Goal: Task Accomplishment & Management: Manage account settings

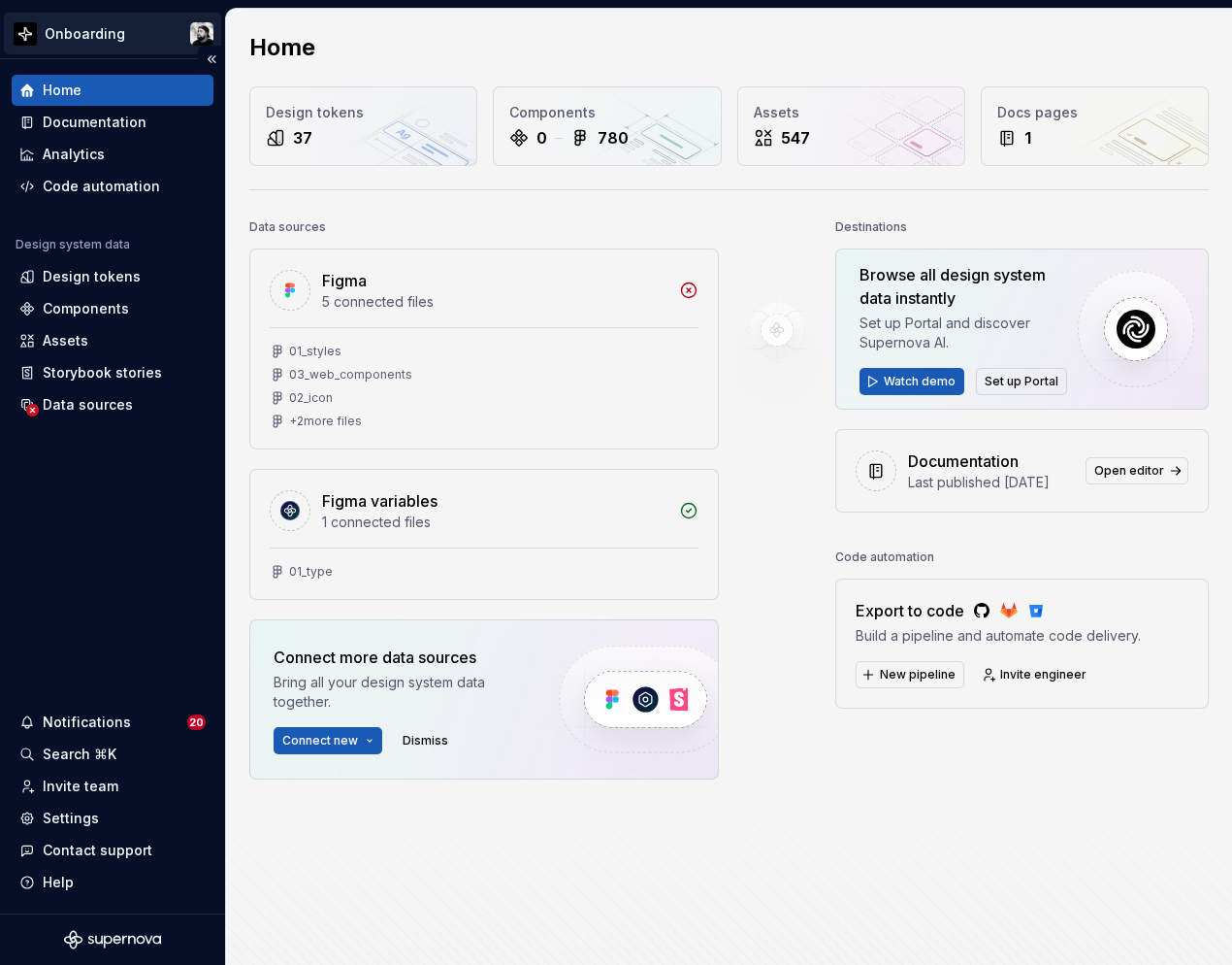
click at [193, 32] on html "Onboarding Home Documentation Analytics Code automation Design system data Desi…" at bounding box center [616, 482] width 1232 height 965
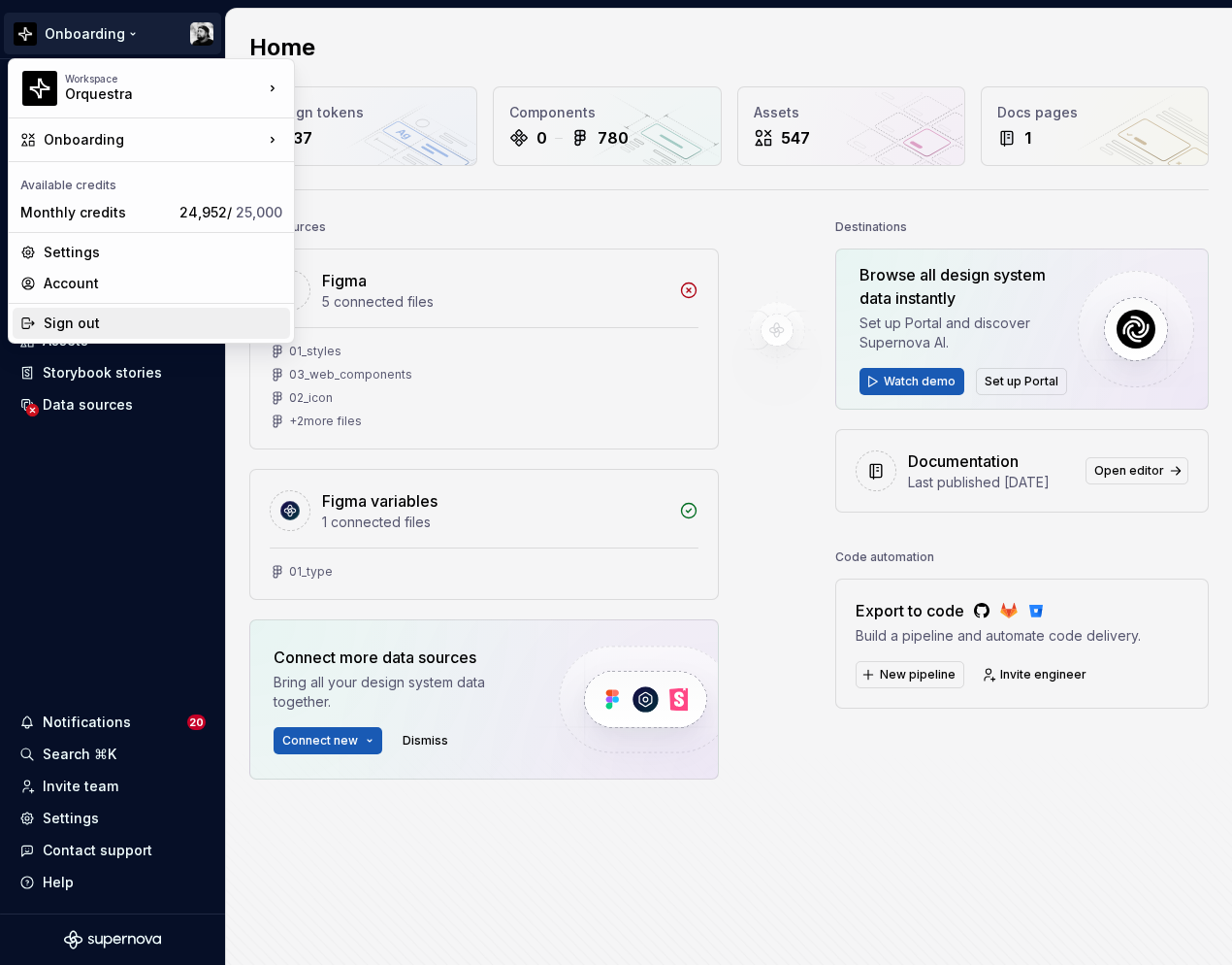
click at [93, 325] on div "Sign out" at bounding box center [162, 323] width 239 height 20
